Goal: Information Seeking & Learning: Check status

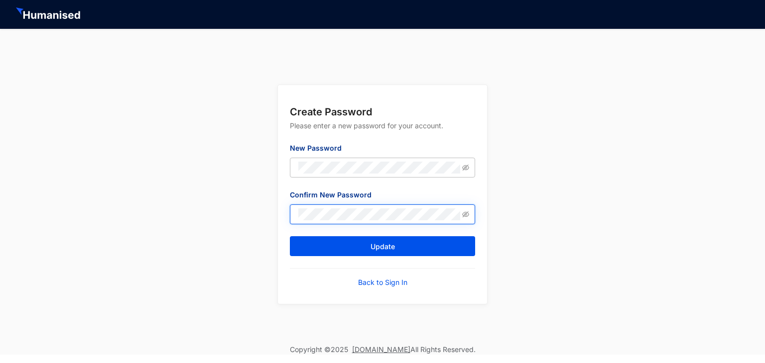
click at [290, 236] on button "Update" at bounding box center [382, 246] width 185 height 20
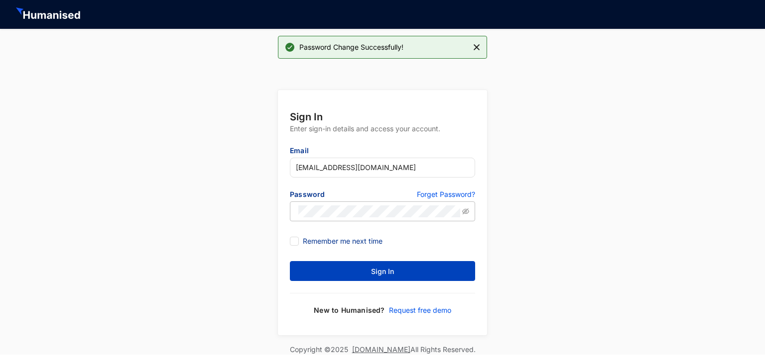
click at [383, 265] on button "Sign In" at bounding box center [382, 271] width 185 height 20
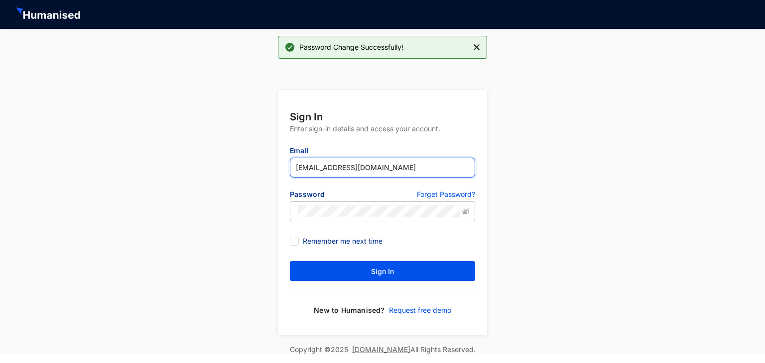
click at [325, 166] on input "[EMAIL_ADDRESS][DOMAIN_NAME]" at bounding box center [382, 168] width 185 height 20
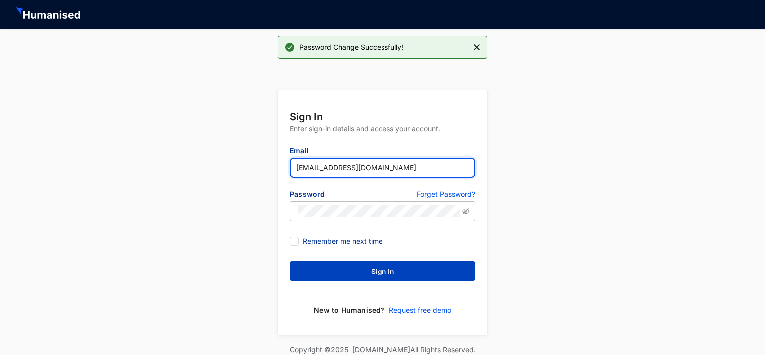
type input "[EMAIL_ADDRESS][DOMAIN_NAME]"
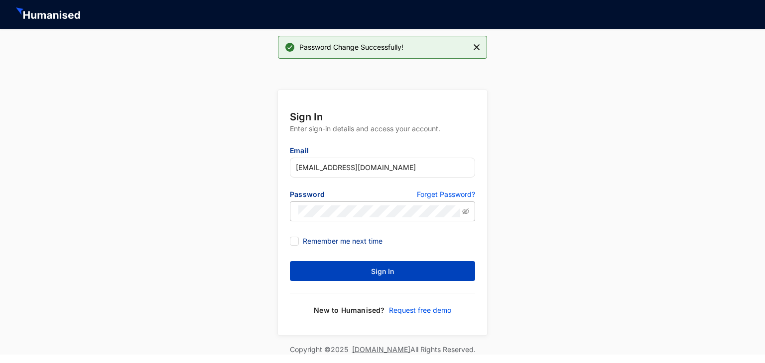
click at [399, 271] on button "Sign In" at bounding box center [382, 271] width 185 height 20
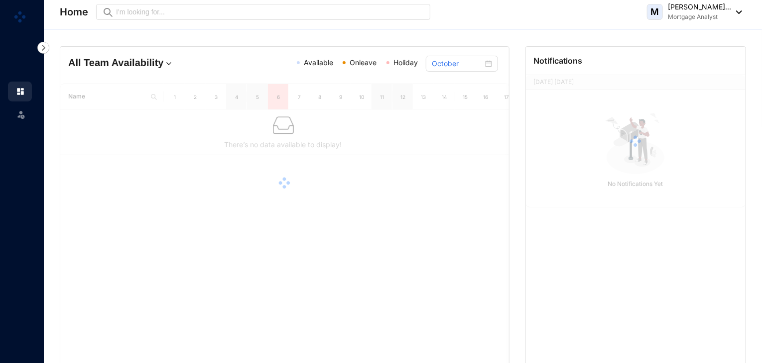
click at [287, 231] on div at bounding box center [284, 183] width 448 height 199
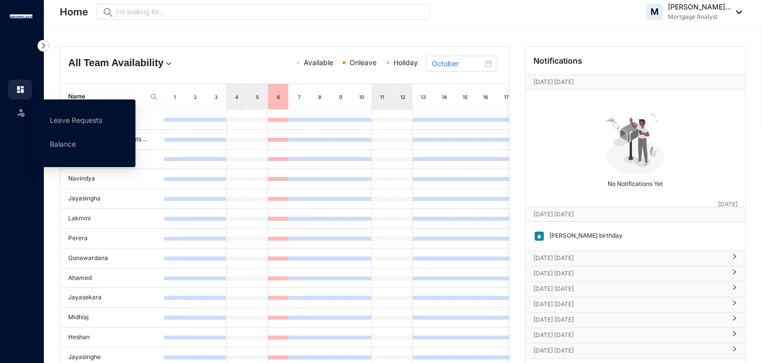
click at [20, 112] on img at bounding box center [21, 113] width 10 height 10
click at [62, 144] on link "Balance" at bounding box center [63, 144] width 26 height 8
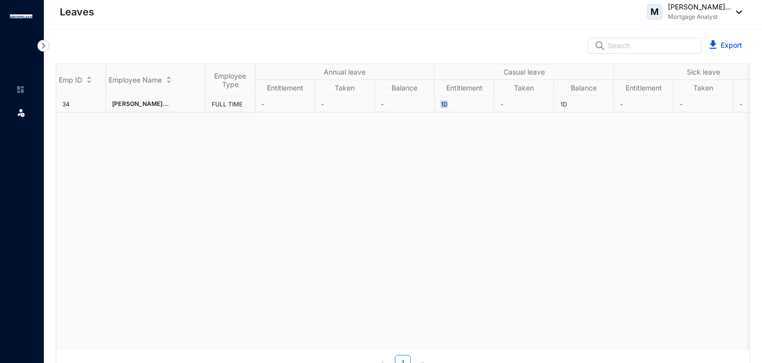
click at [459, 105] on td "1D" at bounding box center [465, 104] width 60 height 16
click at [563, 136] on div "34 [PERSON_NAME]... FULL TIME - - - 1D - 1D - - -" at bounding box center [402, 223] width 693 height 254
drag, startPoint x: 561, startPoint y: 108, endPoint x: 620, endPoint y: 106, distance: 58.8
click at [607, 105] on td "1D" at bounding box center [584, 104] width 60 height 16
click at [629, 158] on div "34 [PERSON_NAME]... FULL TIME - - - 1D - 1D - - -" at bounding box center [402, 223] width 693 height 254
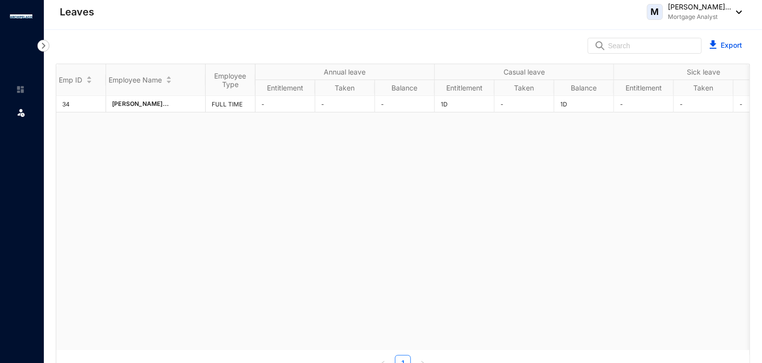
click at [737, 12] on img at bounding box center [736, 11] width 11 height 3
drag, startPoint x: 416, startPoint y: 262, endPoint x: 46, endPoint y: 207, distance: 373.9
click at [376, 255] on div "34 [PERSON_NAME]... FULL TIME - - - 1D - 1D - - -" at bounding box center [402, 223] width 693 height 254
click at [24, 89] on img at bounding box center [20, 89] width 9 height 9
